Goal: Task Accomplishment & Management: Use online tool/utility

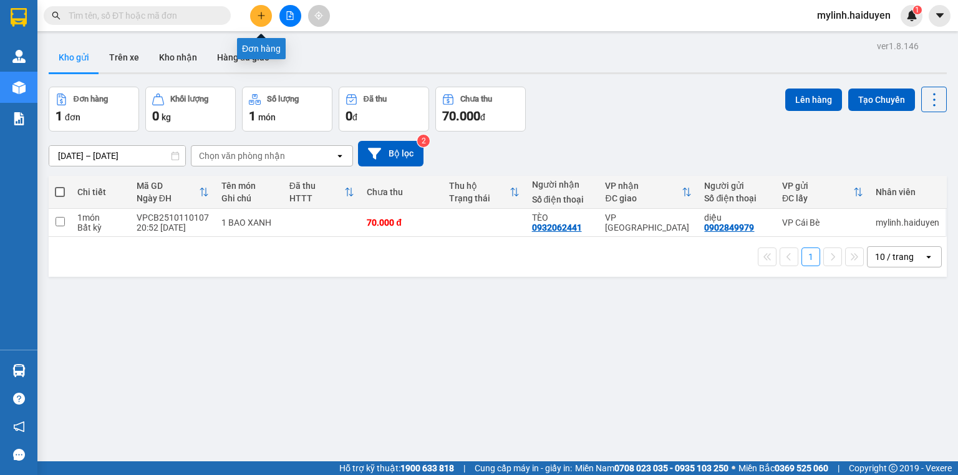
click at [265, 9] on button at bounding box center [261, 16] width 22 height 22
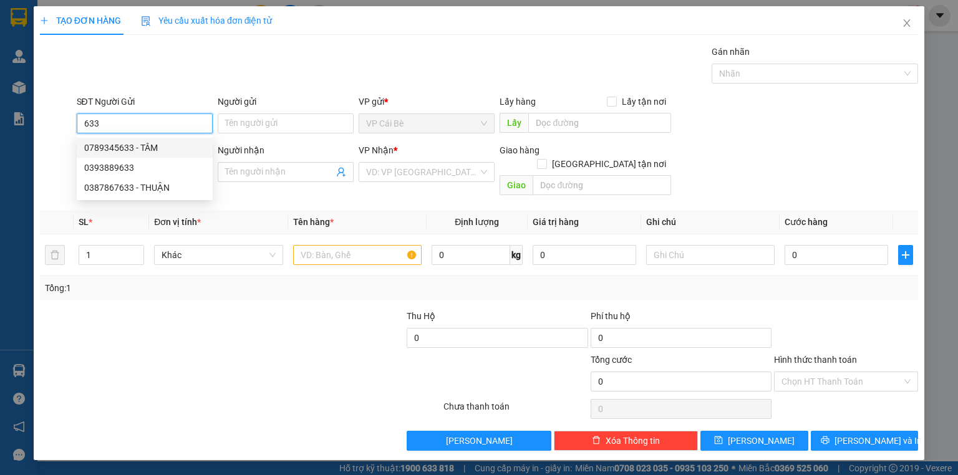
click at [141, 148] on div "0789345633 - TÂM" at bounding box center [144, 148] width 121 height 14
type input "0789345633"
type input "TÂM"
type input "0902940804"
type input "NGỌC"
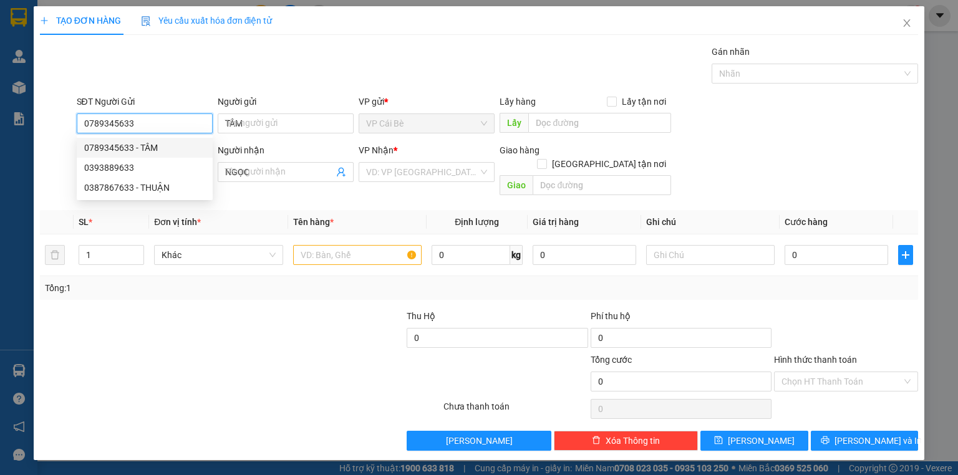
type input "40.000"
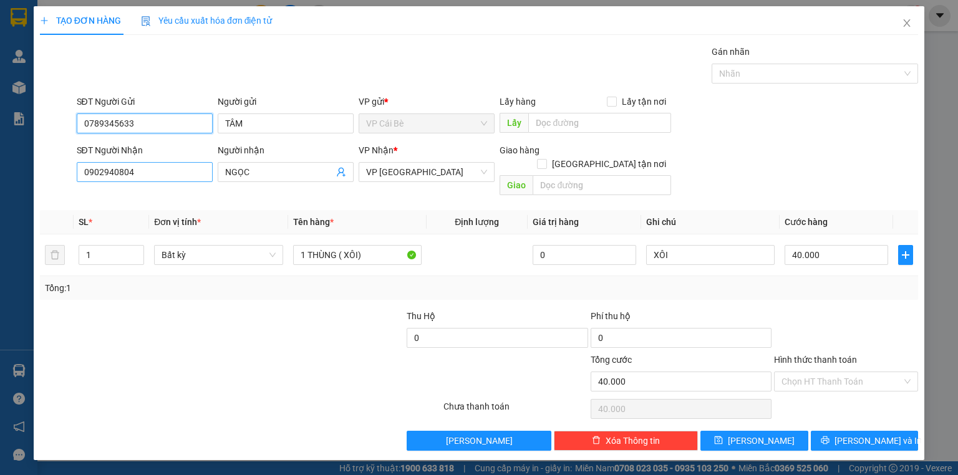
type input "0789345633"
click at [154, 172] on input "0902940804" at bounding box center [145, 172] width 136 height 20
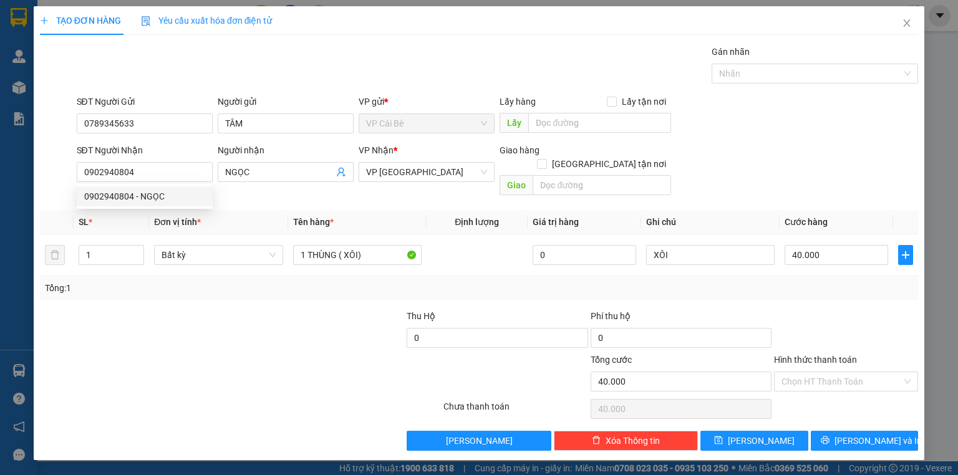
click at [353, 309] on div at bounding box center [313, 331] width 183 height 44
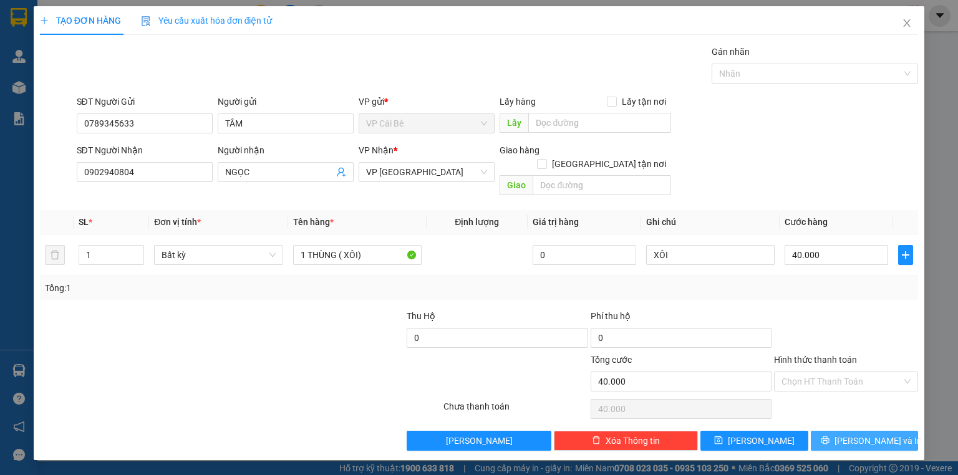
click at [829, 436] on icon "printer" at bounding box center [825, 440] width 9 height 9
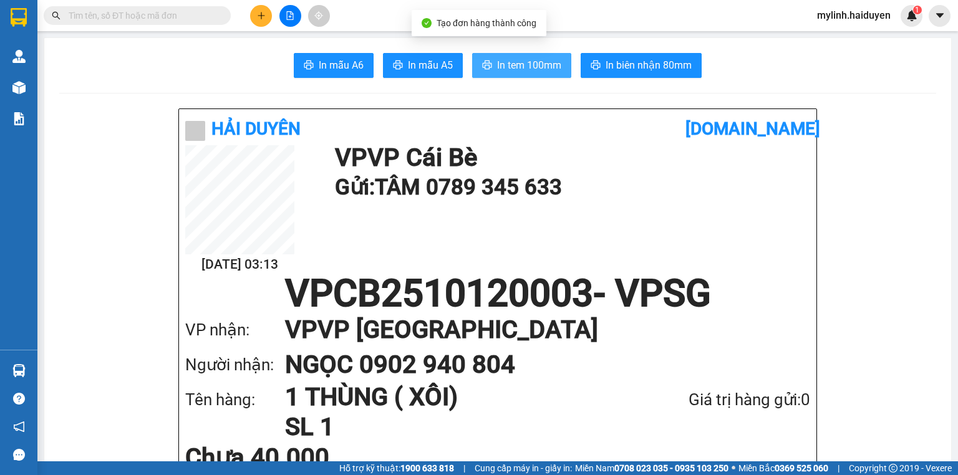
click at [503, 68] on span "In tem 100mm" at bounding box center [529, 65] width 64 height 16
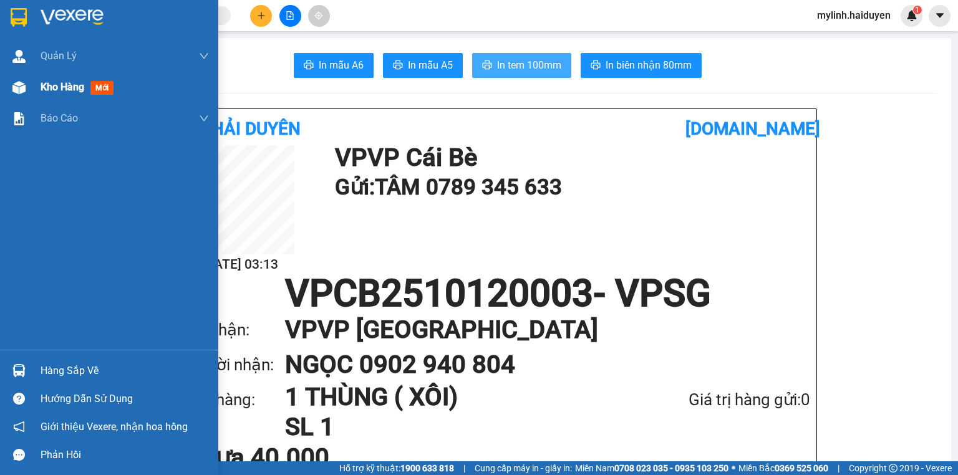
click at [86, 85] on div "Kho hàng mới" at bounding box center [80, 87] width 78 height 16
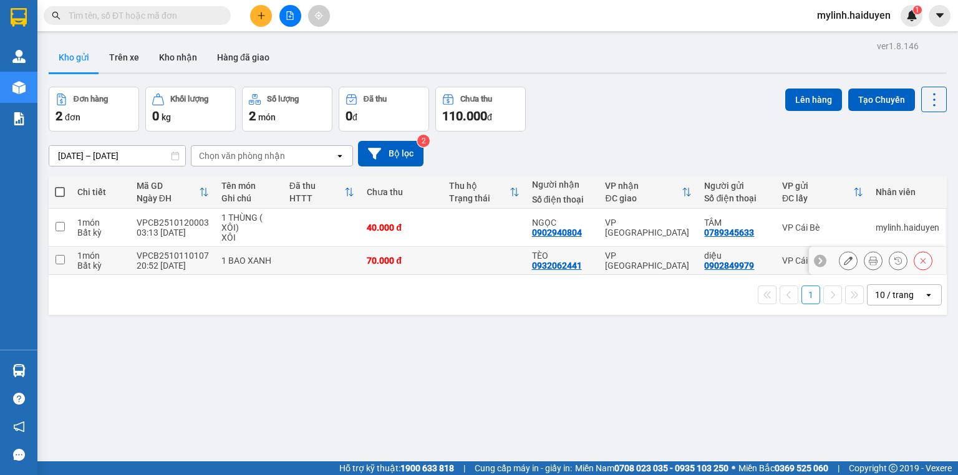
click at [301, 259] on td at bounding box center [321, 261] width 77 height 28
checkbox input "true"
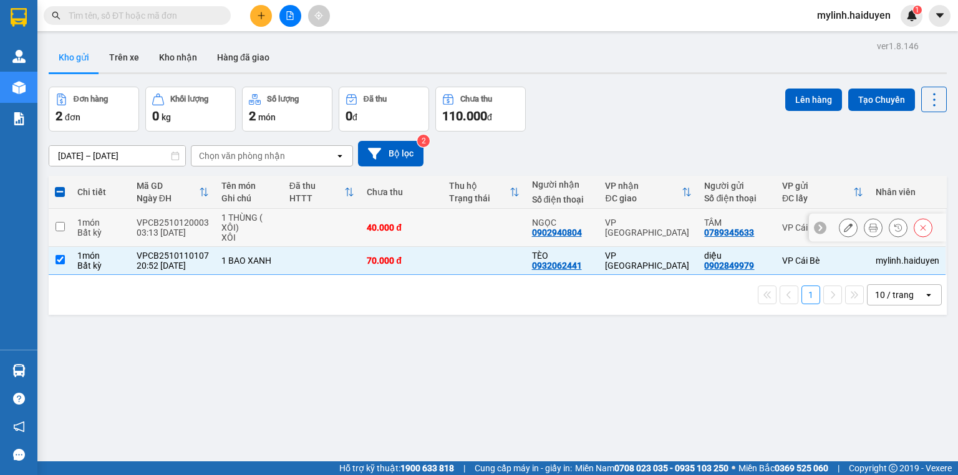
click at [314, 221] on td at bounding box center [321, 228] width 77 height 38
checkbox input "true"
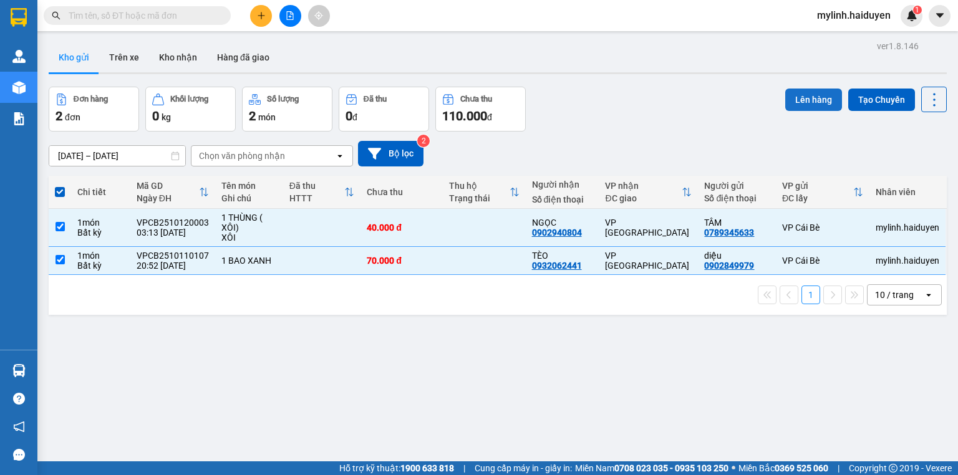
click at [786, 95] on button "Lên hàng" at bounding box center [813, 100] width 57 height 22
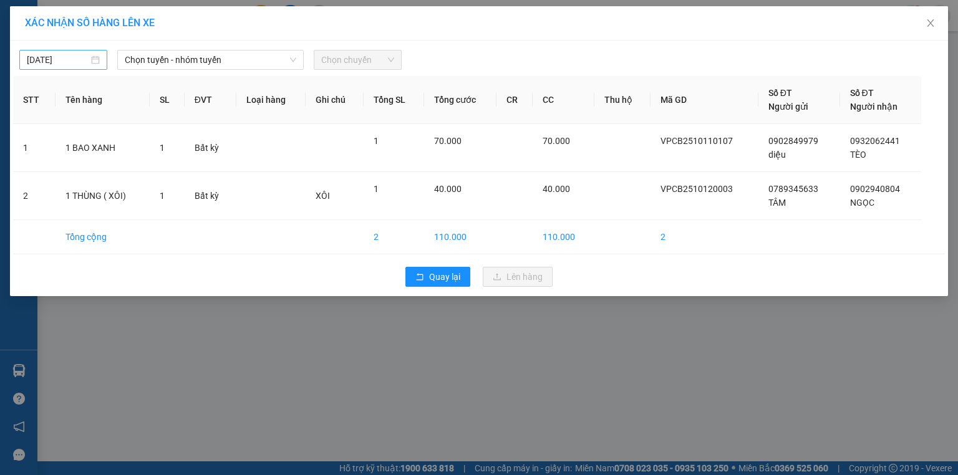
click at [65, 57] on input "[DATE]" at bounding box center [58, 60] width 62 height 14
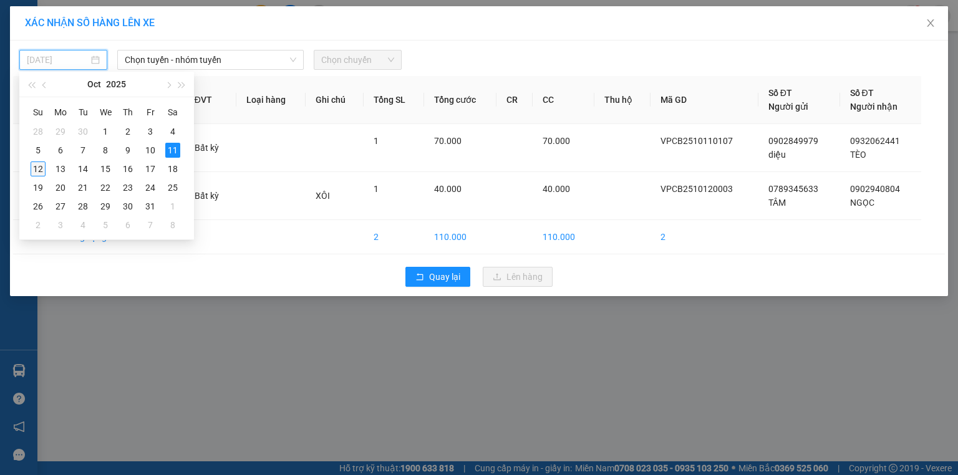
click at [39, 171] on div "12" at bounding box center [38, 168] width 15 height 15
type input "[DATE]"
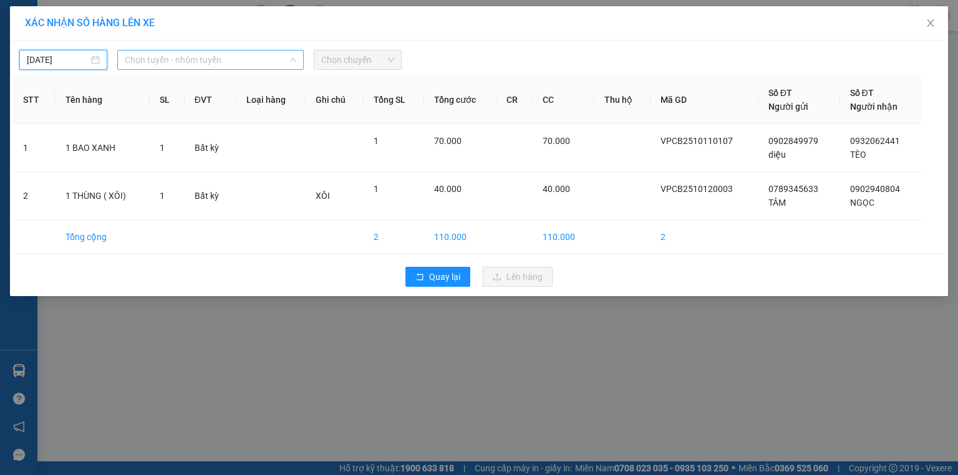
click at [190, 57] on span "Chọn tuyến - nhóm tuyến" at bounding box center [210, 60] width 171 height 19
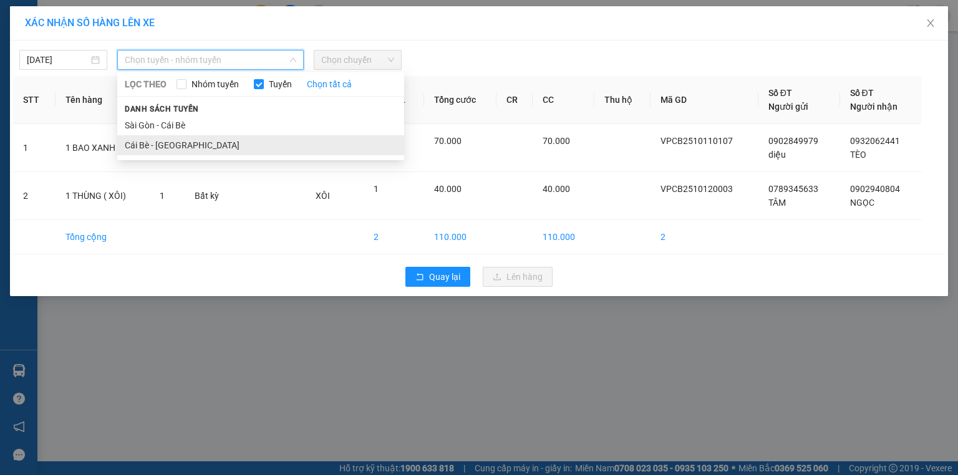
click at [156, 149] on li "Cái Bè - [GEOGRAPHIC_DATA]" at bounding box center [260, 145] width 287 height 20
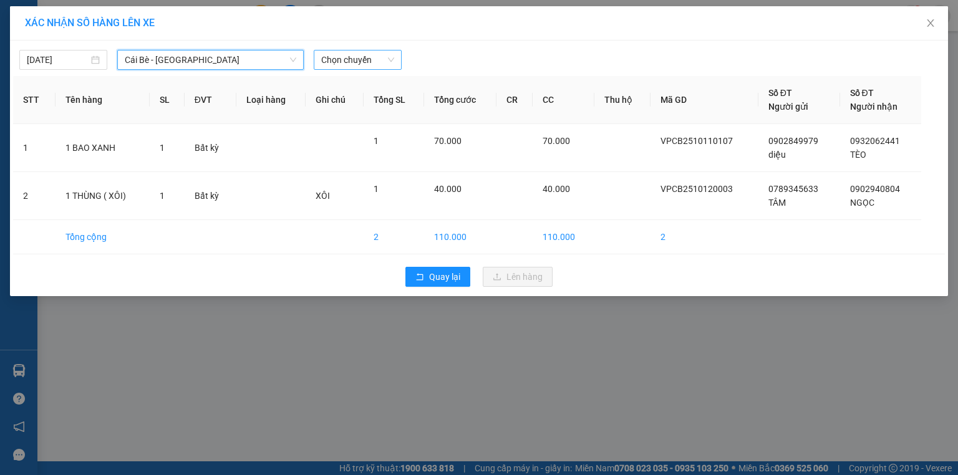
click at [342, 51] on span "Chọn chuyến" at bounding box center [357, 60] width 73 height 19
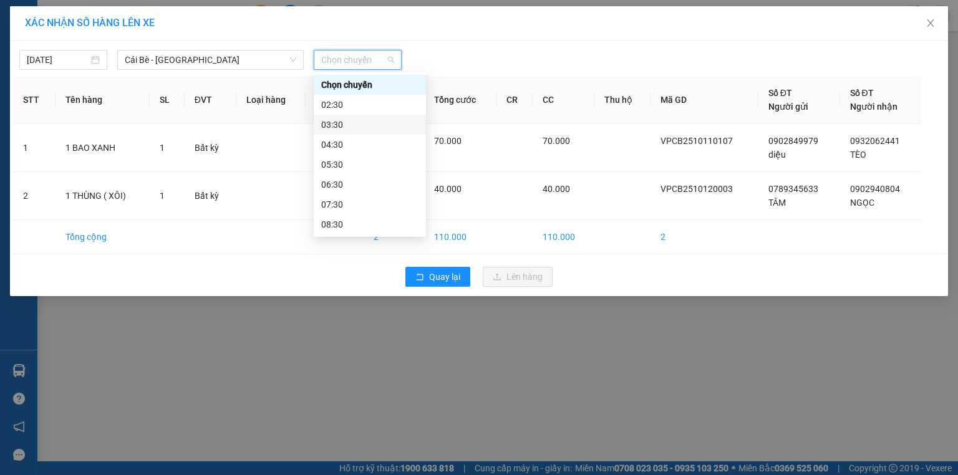
click at [344, 132] on div "03:30" at bounding box center [370, 125] width 112 height 20
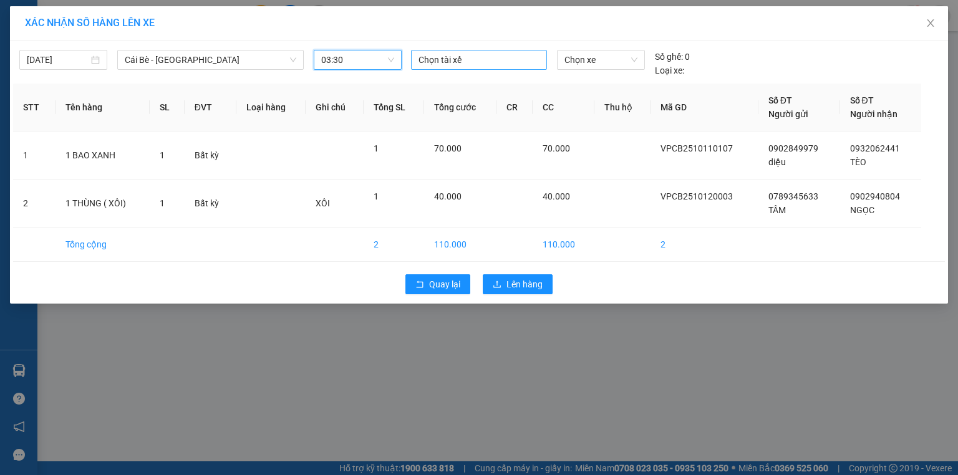
click at [423, 62] on div at bounding box center [479, 59] width 130 height 15
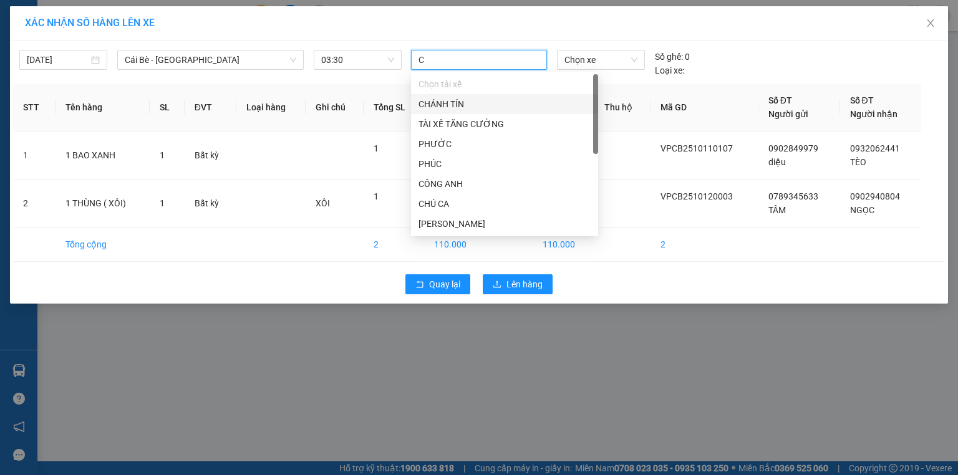
type input "CA"
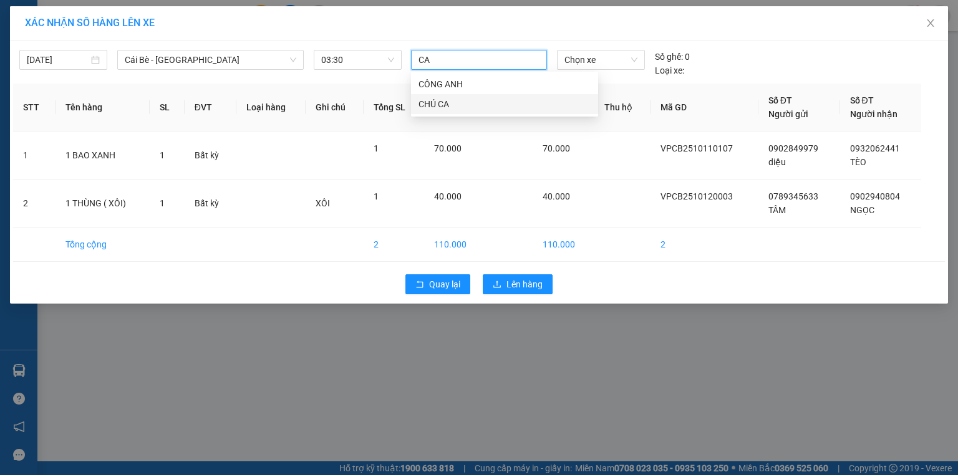
click at [440, 105] on div "CHÚ CA" at bounding box center [504, 104] width 172 height 14
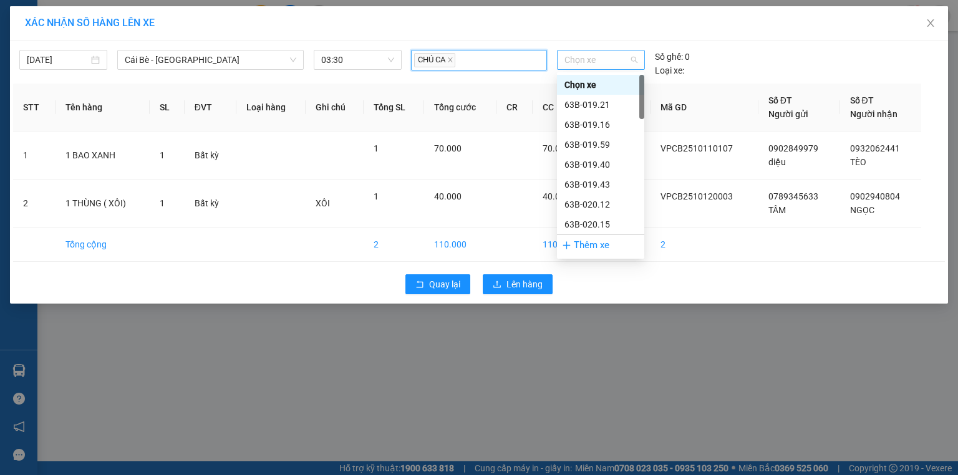
click at [579, 60] on span "Chọn xe" at bounding box center [600, 60] width 72 height 19
type input "43"
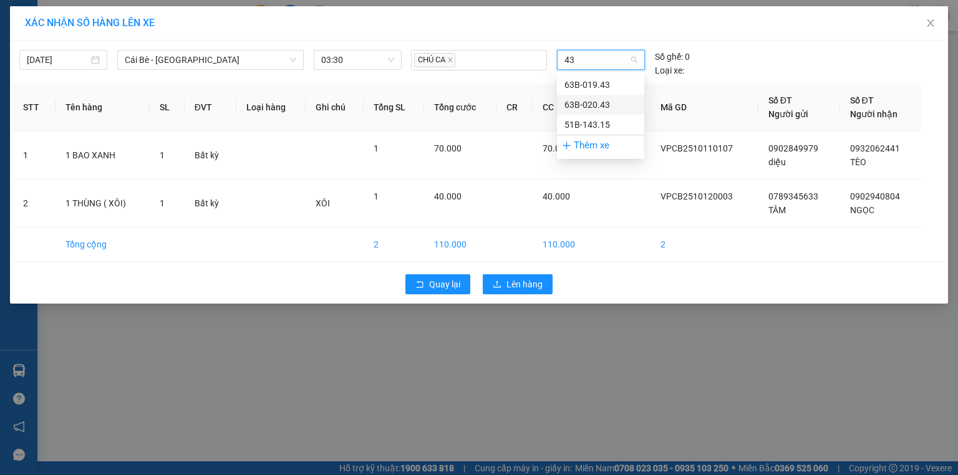
click at [597, 107] on div "63B-020.43" at bounding box center [600, 105] width 72 height 14
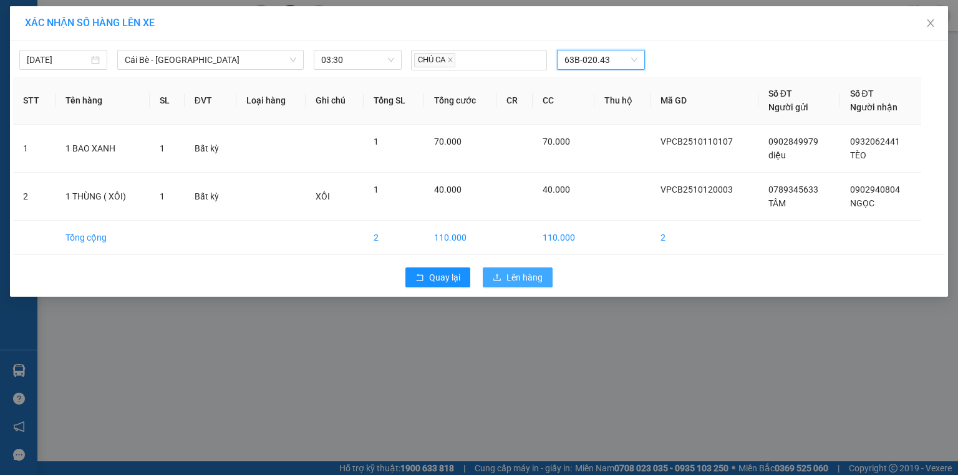
click at [513, 275] on span "Lên hàng" at bounding box center [524, 278] width 36 height 14
